Goal: Navigation & Orientation: Find specific page/section

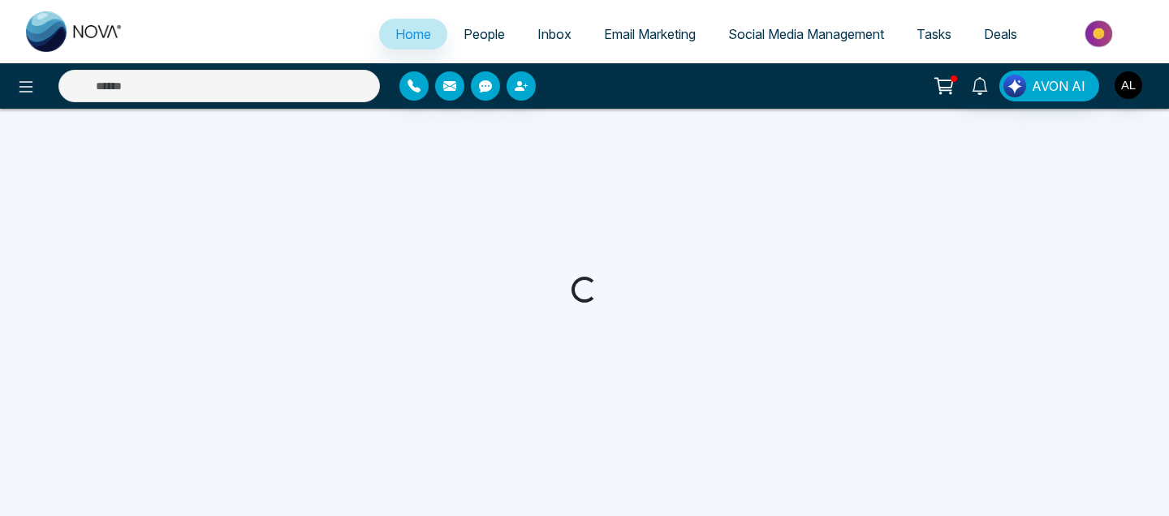
select select "*"
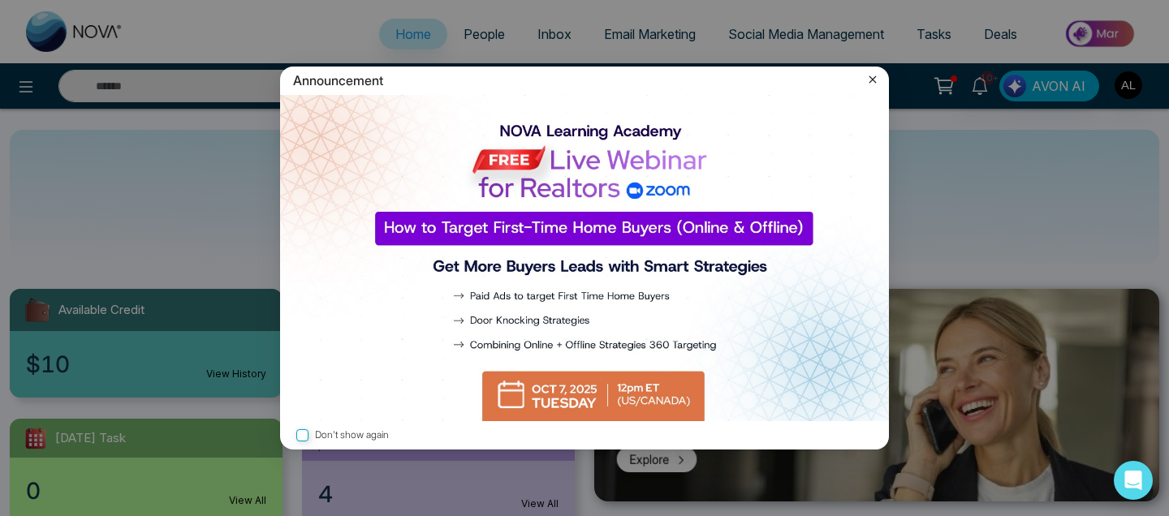
click at [873, 83] on icon at bounding box center [872, 79] width 16 height 16
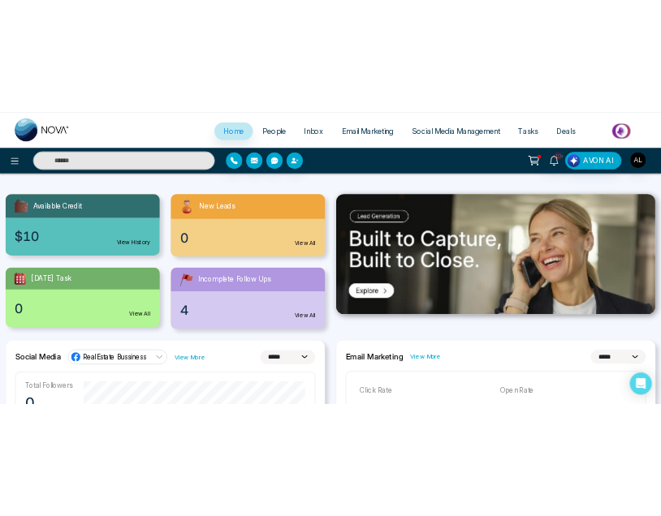
scroll to position [177, 0]
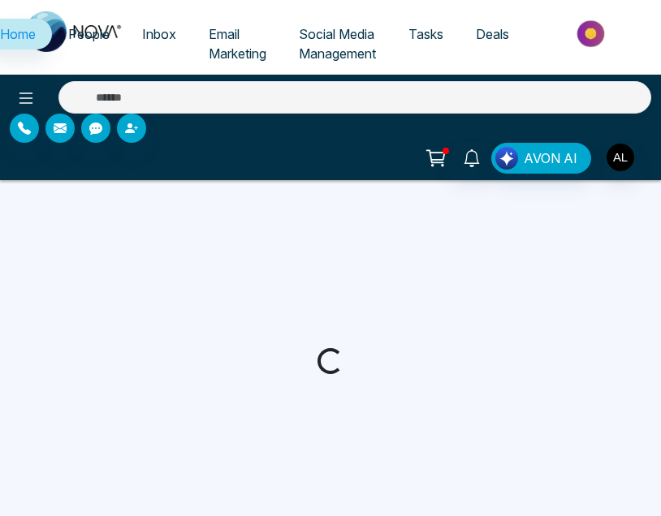
select select "*"
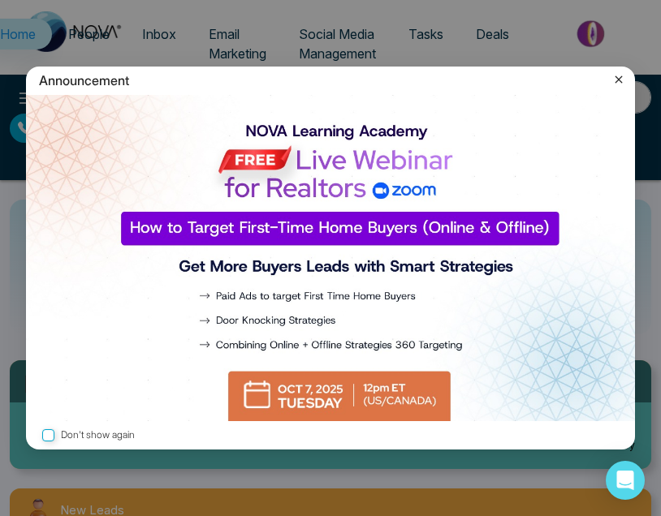
click at [618, 78] on icon at bounding box center [618, 79] width 16 height 16
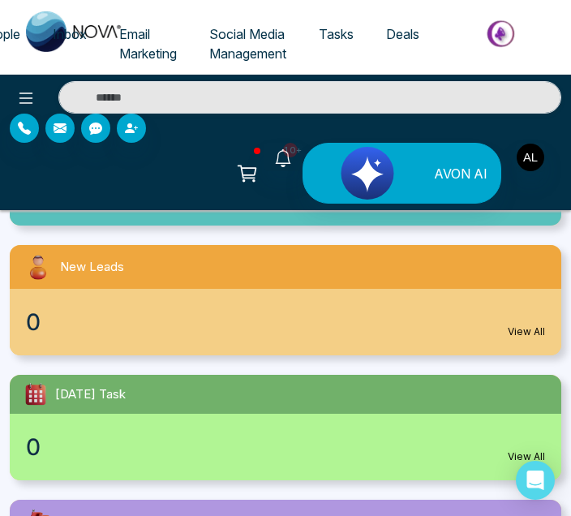
scroll to position [276, 0]
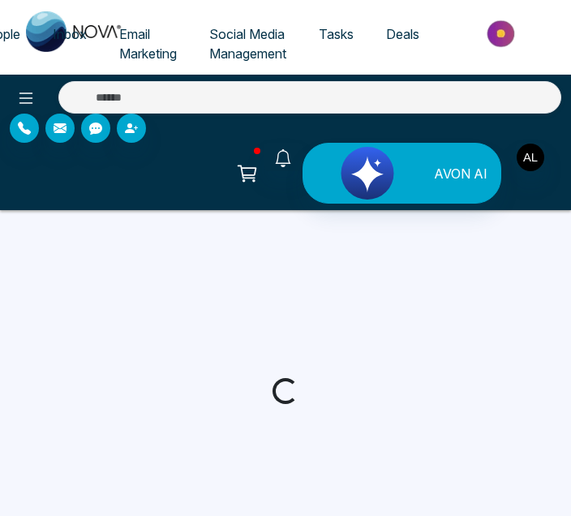
select select "*"
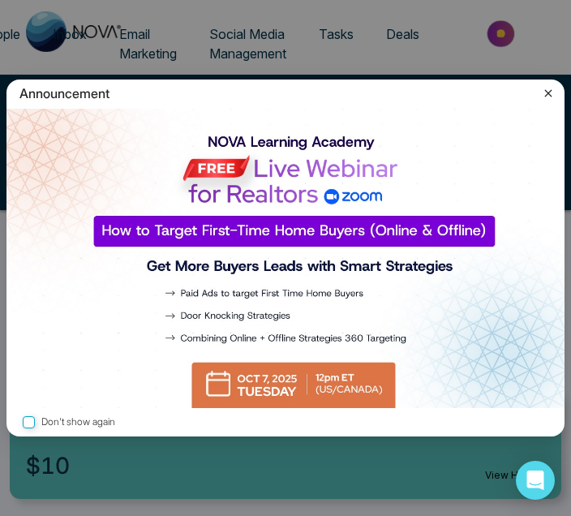
click at [554, 89] on icon at bounding box center [549, 93] width 16 height 16
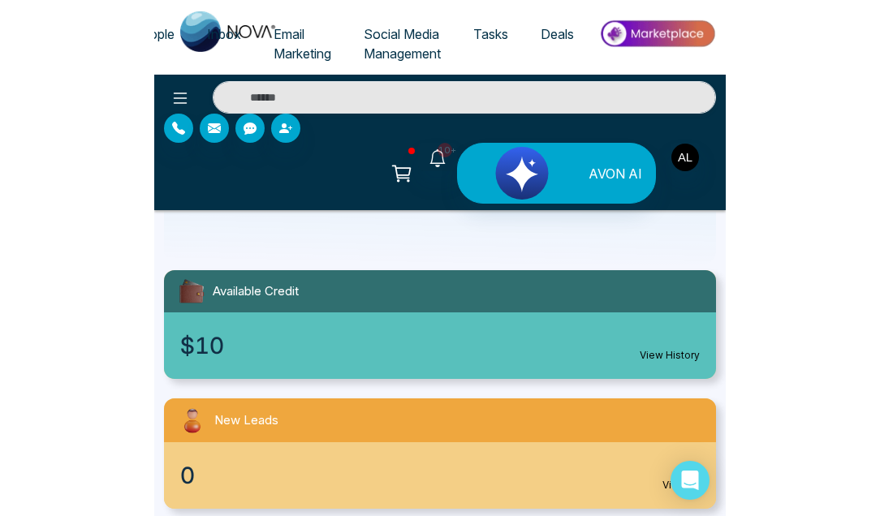
scroll to position [90, 0]
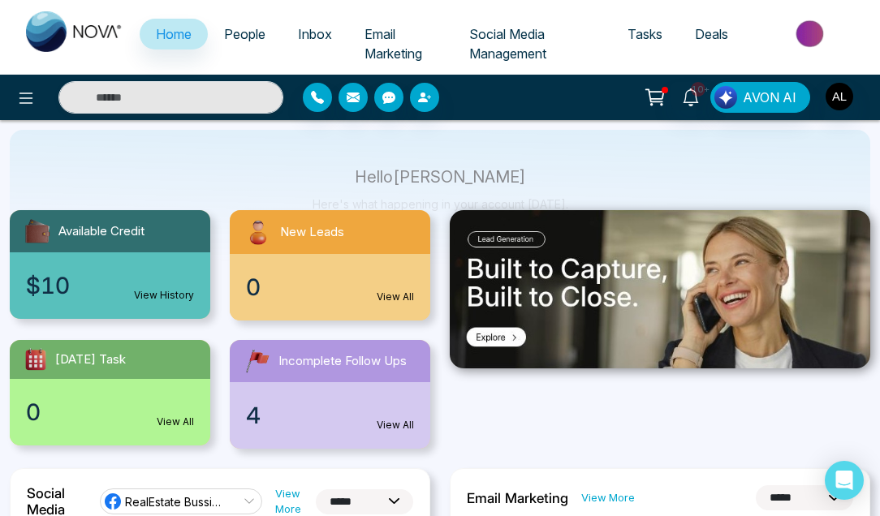
click at [168, 295] on link "View History" at bounding box center [164, 295] width 60 height 15
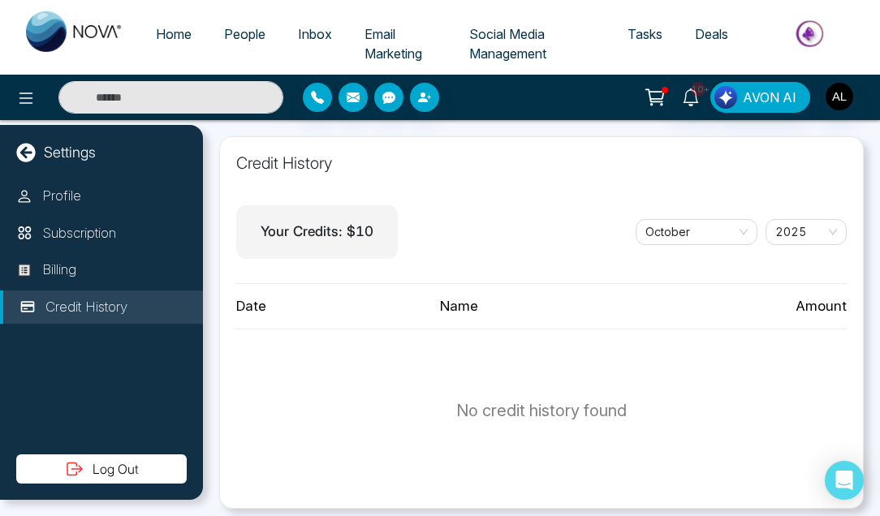
select select "*"
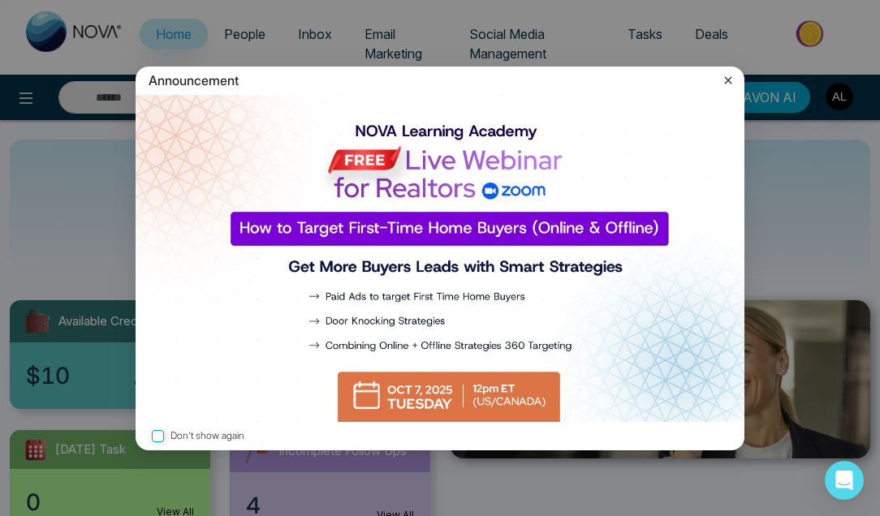
click at [411, 390] on div "Announcement Don't show again" at bounding box center [440, 258] width 880 height 516
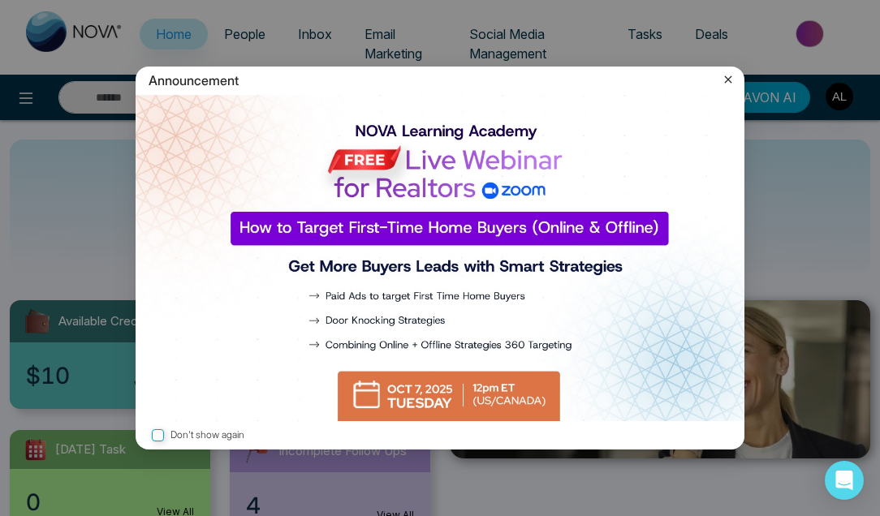
click at [571, 77] on icon at bounding box center [728, 79] width 16 height 16
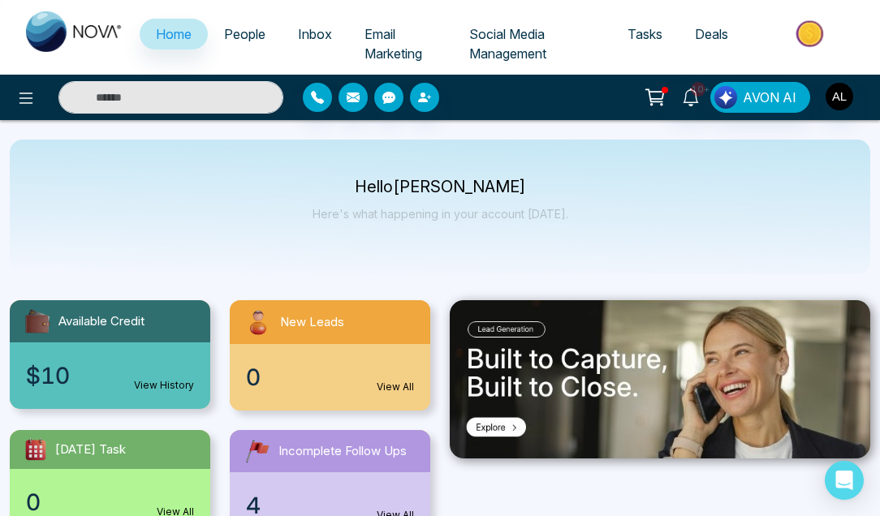
click at [388, 381] on link "View All" at bounding box center [395, 387] width 37 height 15
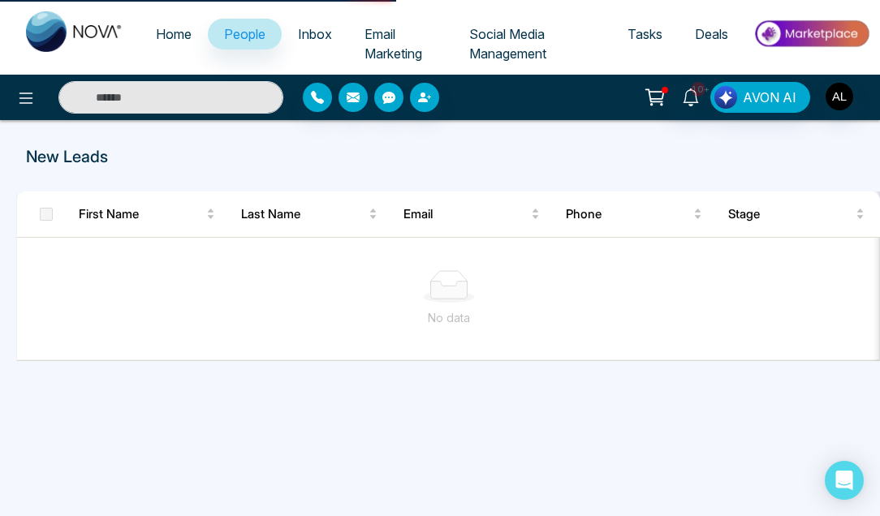
select select "*"
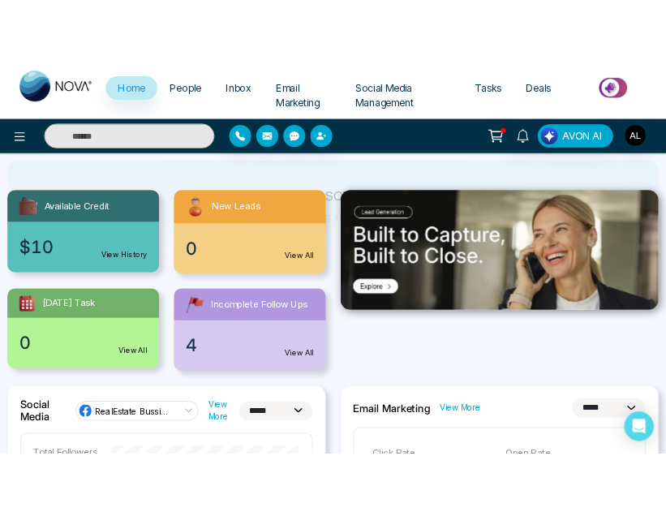
scroll to position [136, 0]
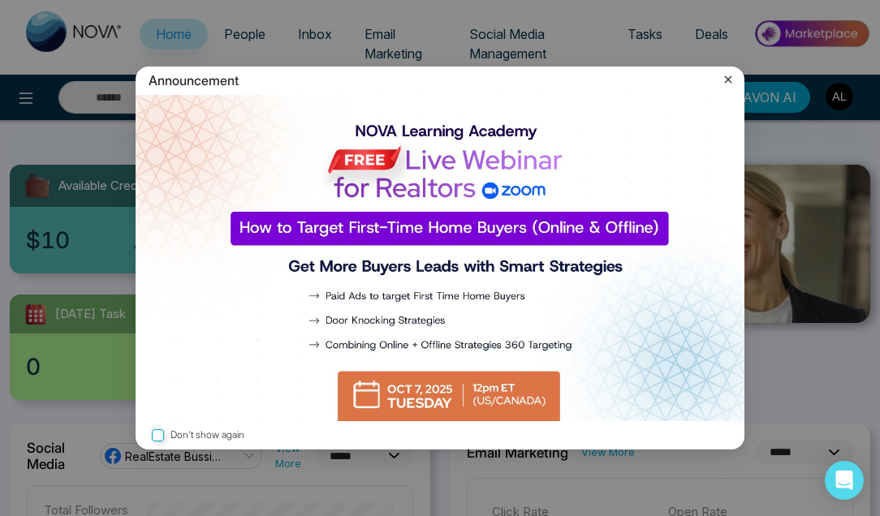
click at [571, 81] on icon at bounding box center [728, 79] width 16 height 16
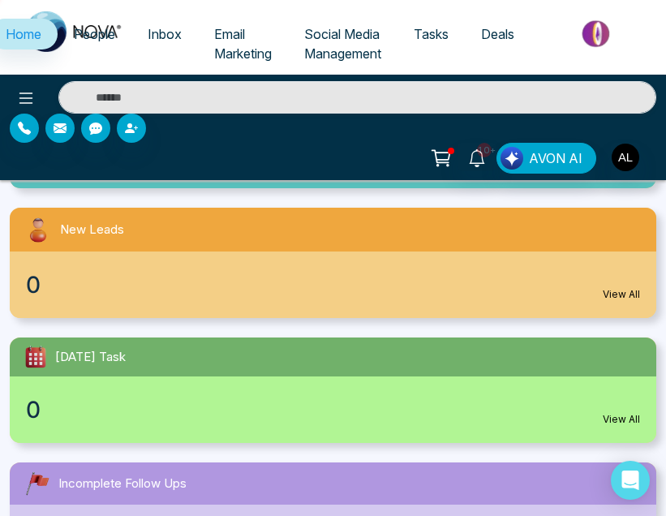
scroll to position [300, 0]
